Goal: Task Accomplishment & Management: Manage account settings

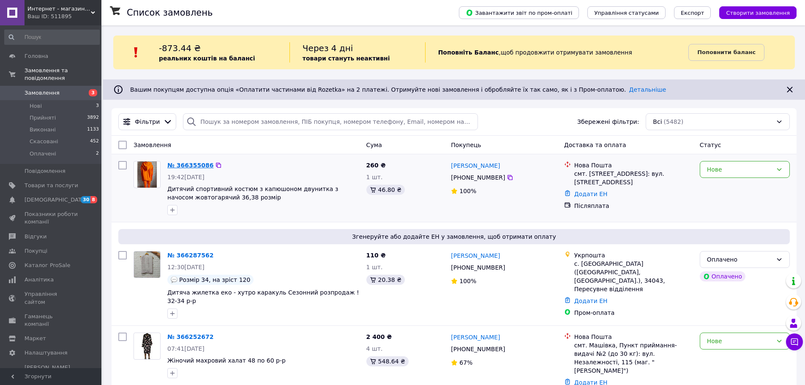
click at [196, 166] on link "№ 366355086" at bounding box center [190, 165] width 46 height 7
click at [746, 169] on div "Нове" at bounding box center [739, 169] width 65 height 9
click at [741, 183] on li "Прийнято" at bounding box center [744, 187] width 89 height 15
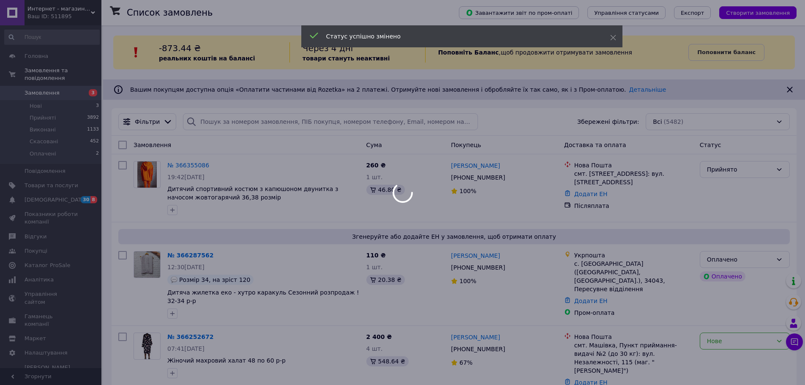
click at [728, 261] on div at bounding box center [402, 192] width 805 height 385
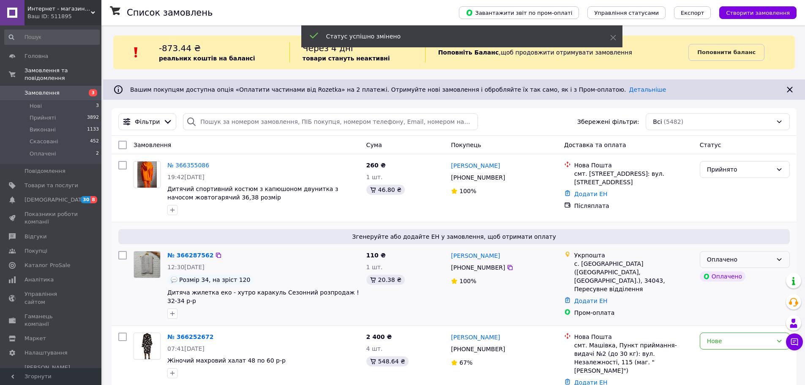
click at [727, 261] on div "Оплачено" at bounding box center [739, 259] width 65 height 9
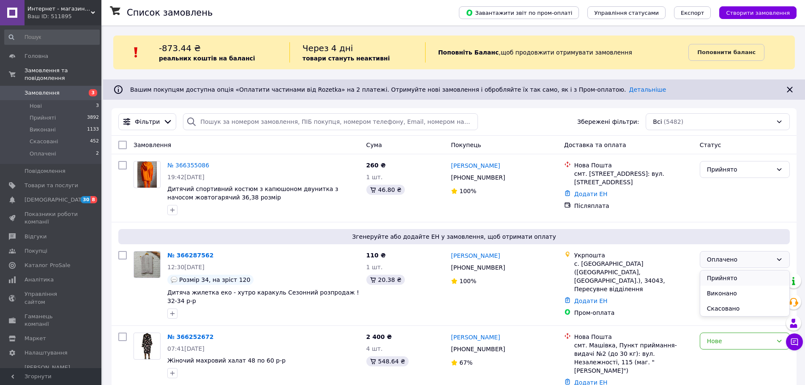
click at [719, 278] on li "Прийнято" at bounding box center [744, 277] width 89 height 15
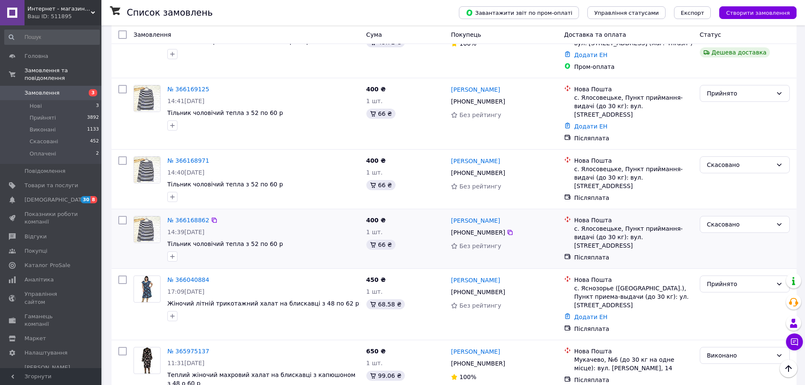
scroll to position [549, 0]
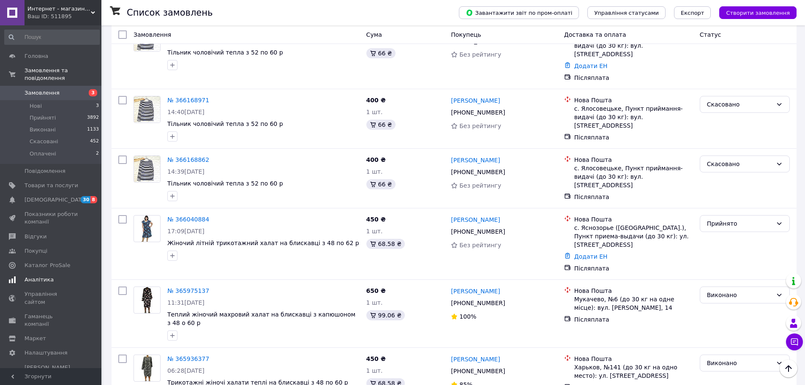
click at [42, 196] on span "[DEMOGRAPHIC_DATA]" at bounding box center [55, 200] width 63 height 8
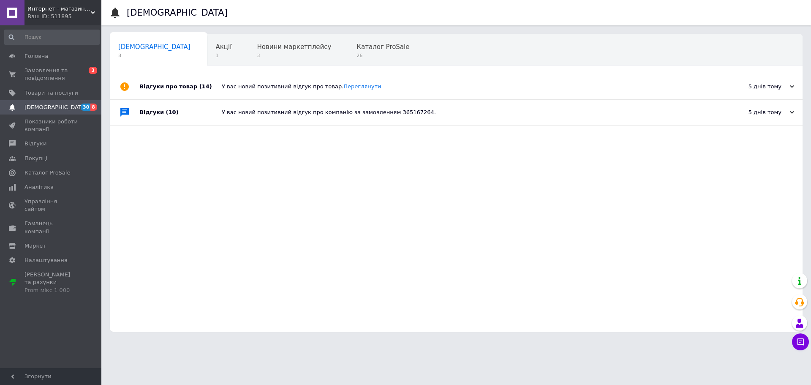
click at [344, 87] on link "Переглянути" at bounding box center [362, 86] width 38 height 6
